Goal: Information Seeking & Learning: Check status

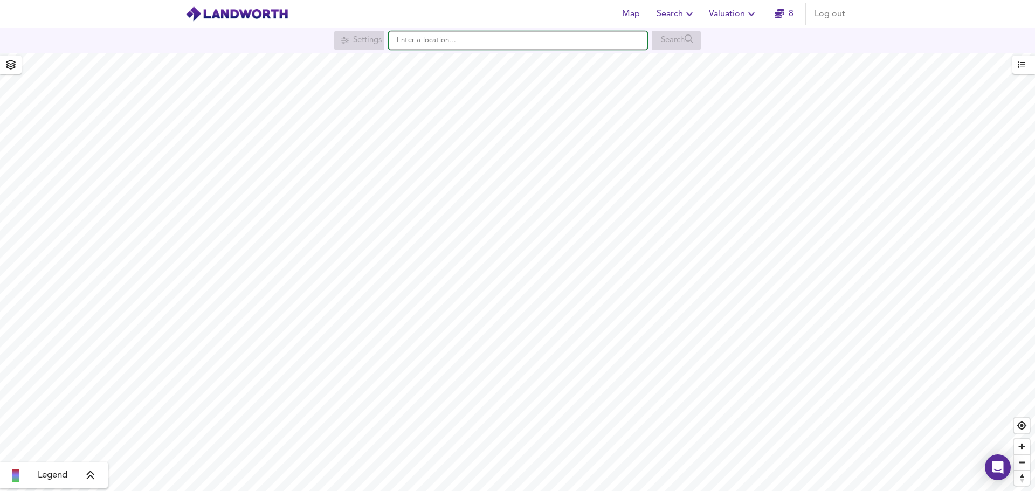
click at [447, 39] on input "text" at bounding box center [518, 40] width 259 height 18
click at [461, 60] on small "[GEOGRAPHIC_DATA], [GEOGRAPHIC_DATA]" at bounding box center [511, 62] width 130 height 6
type input "[STREET_ADDRESS]"
checkbox input "false"
checkbox input "true"
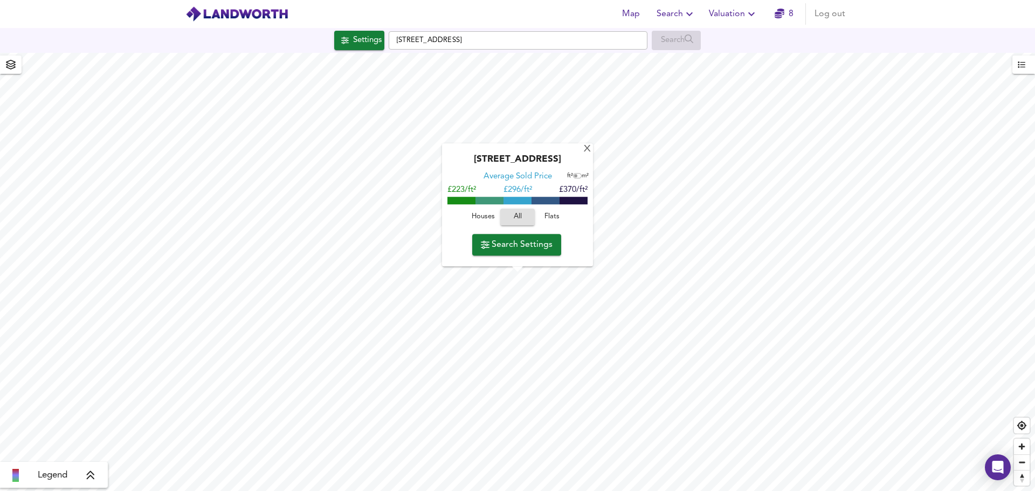
click at [482, 218] on span "Houses" at bounding box center [483, 217] width 29 height 12
click at [524, 247] on span "Search Settings" at bounding box center [517, 244] width 72 height 15
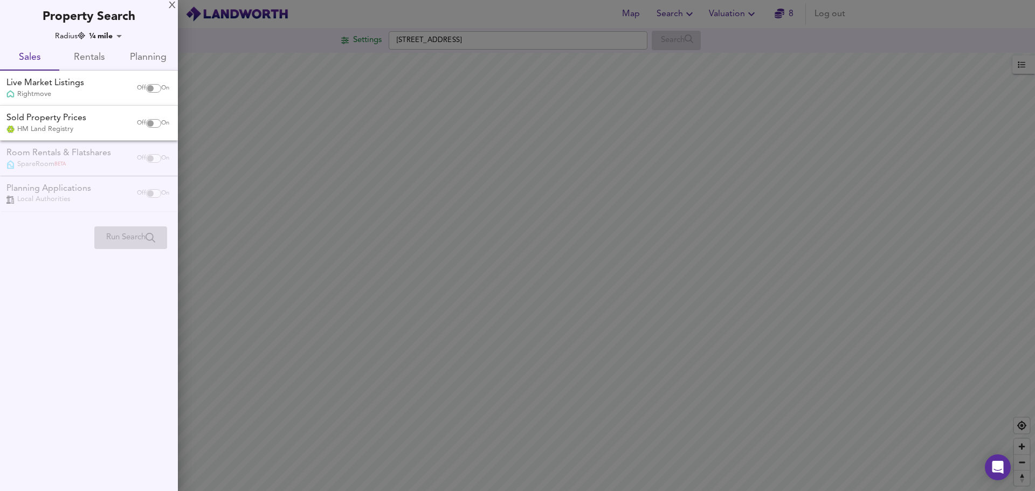
click at [155, 91] on input "checkbox" at bounding box center [150, 88] width 26 height 9
checkbox input "true"
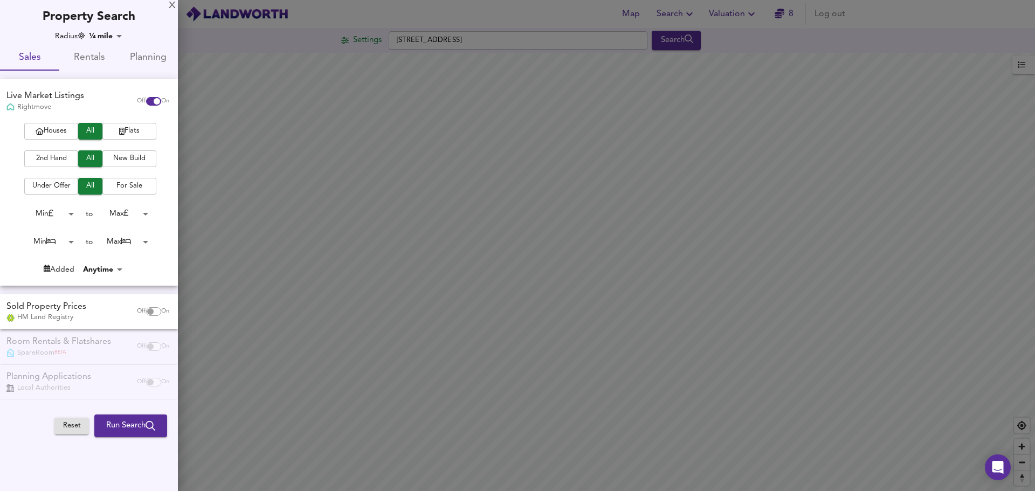
click at [155, 308] on input "checkbox" at bounding box center [150, 311] width 26 height 9
checkbox input "true"
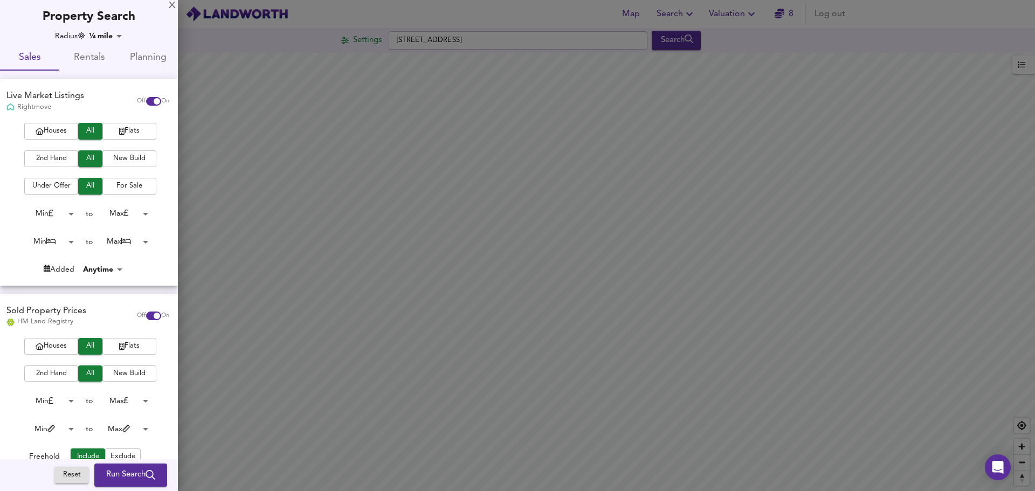
click at [130, 474] on span "Run Search" at bounding box center [130, 476] width 49 height 14
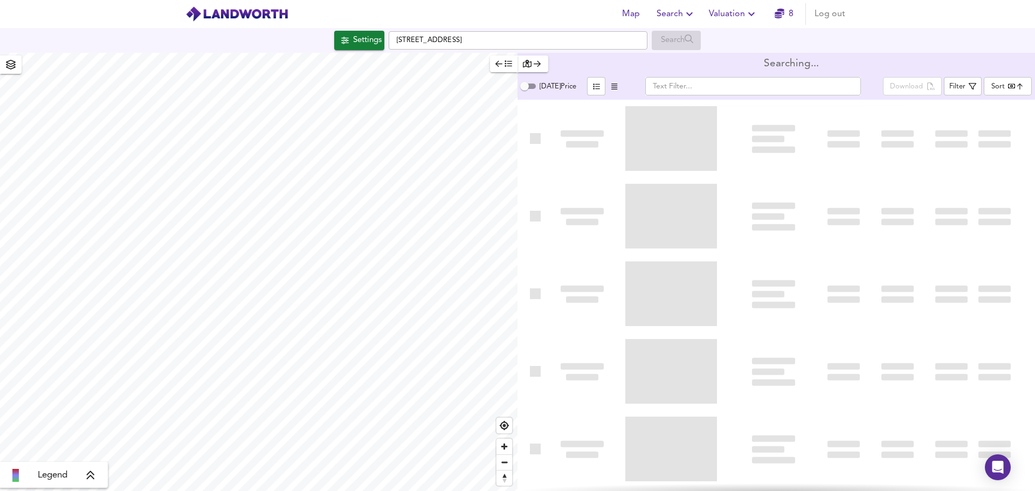
type input "bestdeal"
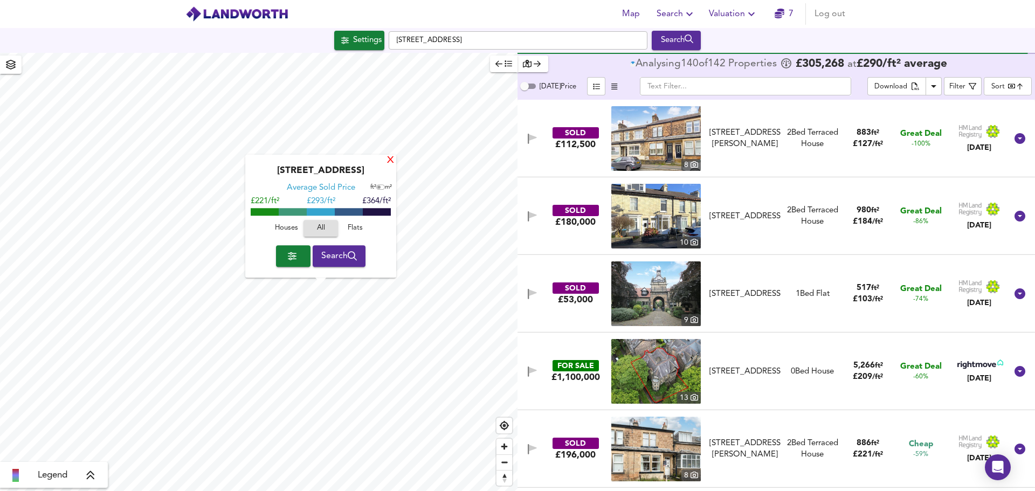
click at [391, 159] on div "X" at bounding box center [390, 161] width 9 height 10
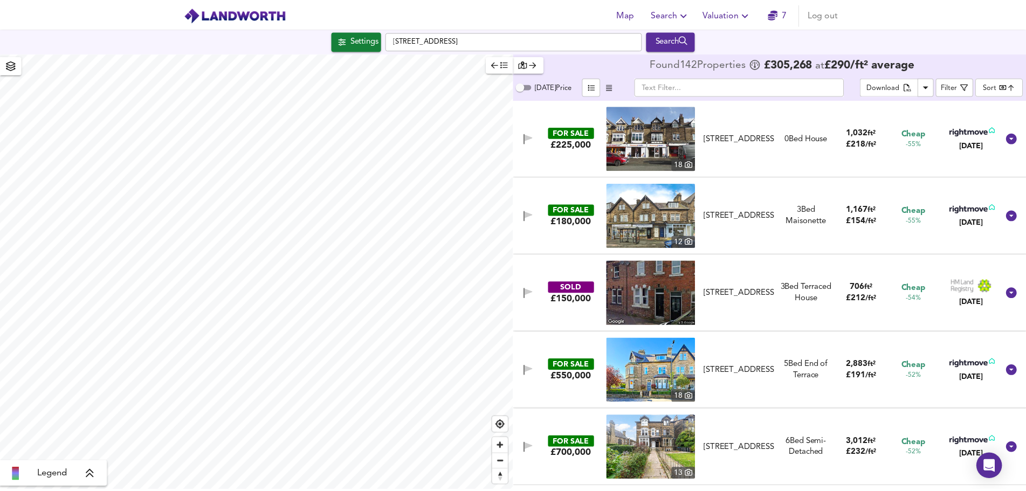
scroll to position [485, 0]
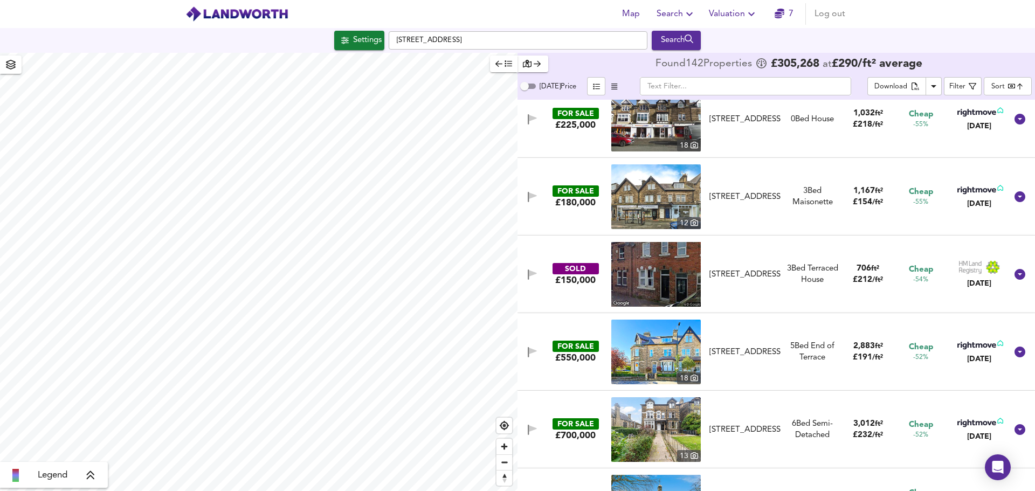
click at [739, 15] on span "Valuation" at bounding box center [733, 13] width 49 height 15
click at [739, 61] on li "Valuation Report History" at bounding box center [733, 58] width 129 height 19
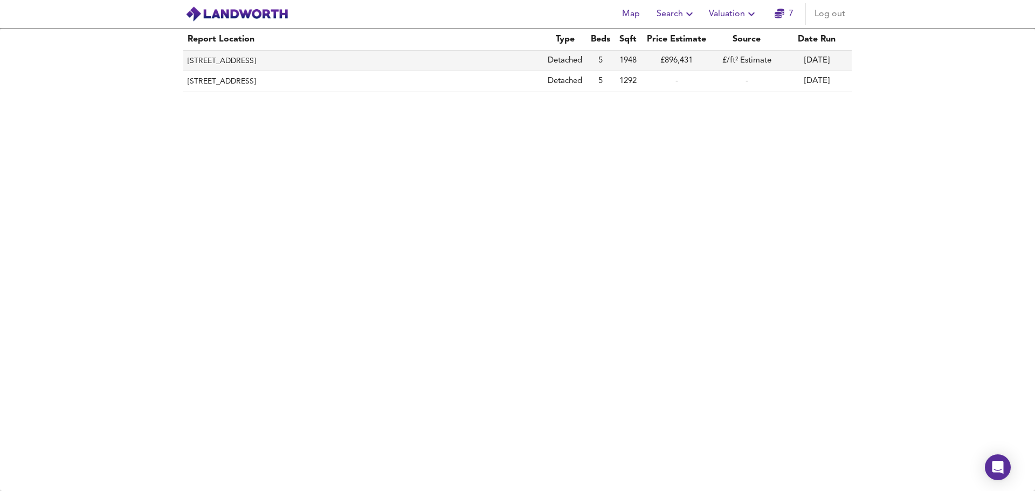
click at [426, 64] on th "[STREET_ADDRESS]" at bounding box center [363, 61] width 360 height 20
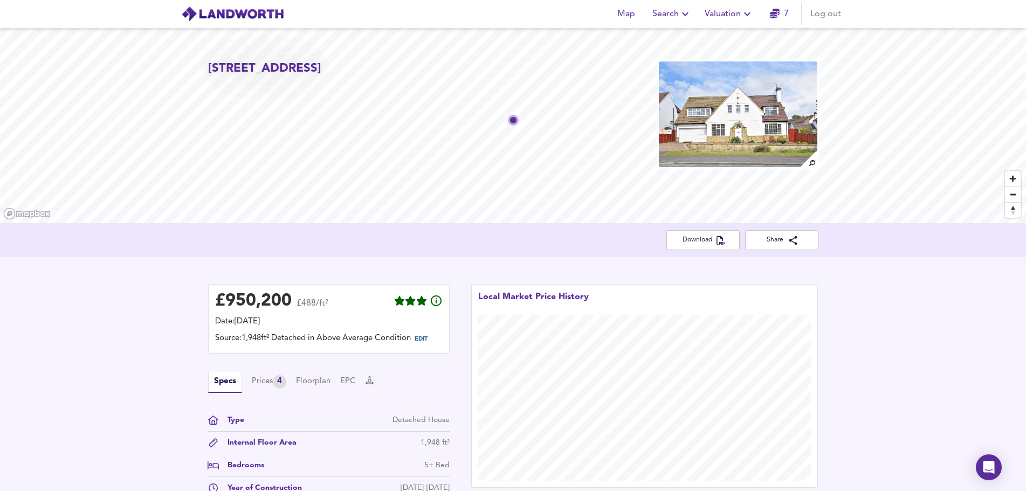
drag, startPoint x: 884, startPoint y: 388, endPoint x: 886, endPoint y: 236, distance: 152.1
